Goal: Use online tool/utility

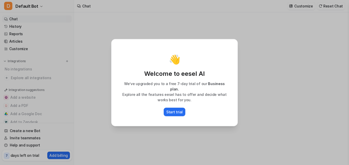
type textarea "**********"
click at [178, 109] on p "Start trial" at bounding box center [174, 111] width 16 height 5
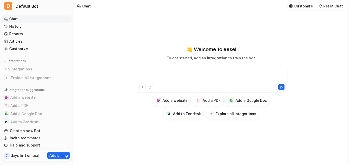
click at [146, 78] on div at bounding box center [211, 77] width 151 height 12
